Goal: Check status: Check status

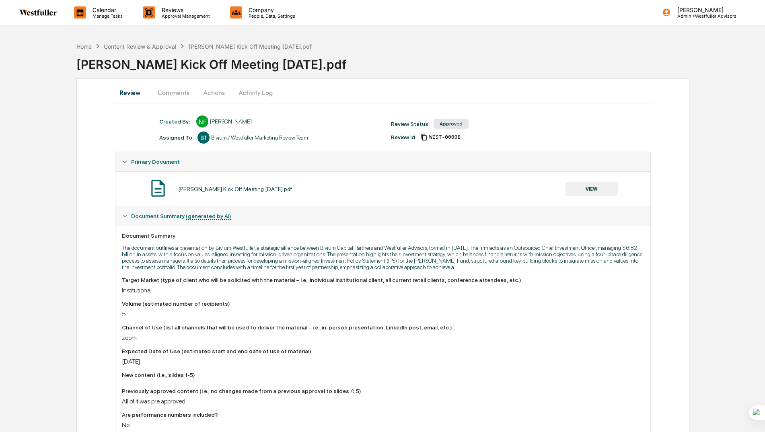
click at [168, 90] on button "Comments" at bounding box center [173, 92] width 45 height 19
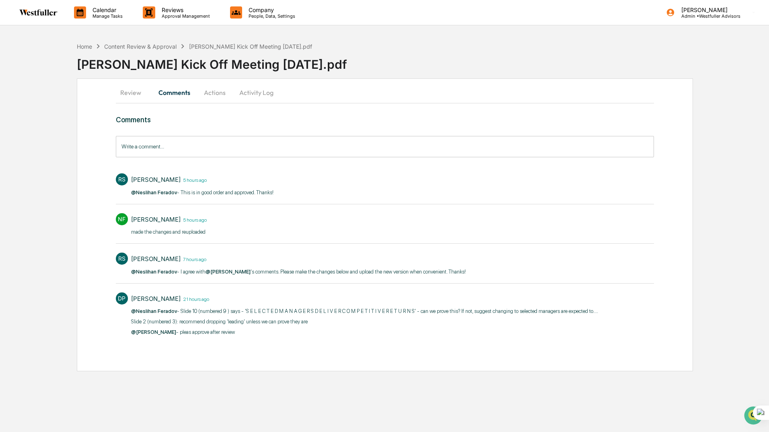
click at [216, 92] on button "Actions" at bounding box center [215, 92] width 36 height 19
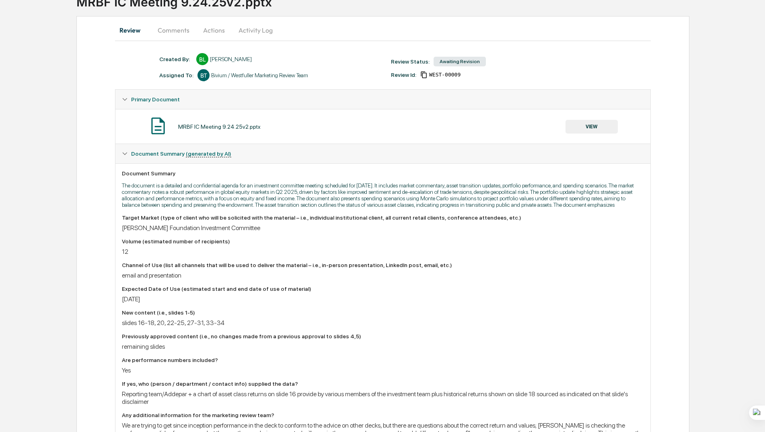
scroll to position [21, 0]
